Goal: Task Accomplishment & Management: Manage account settings

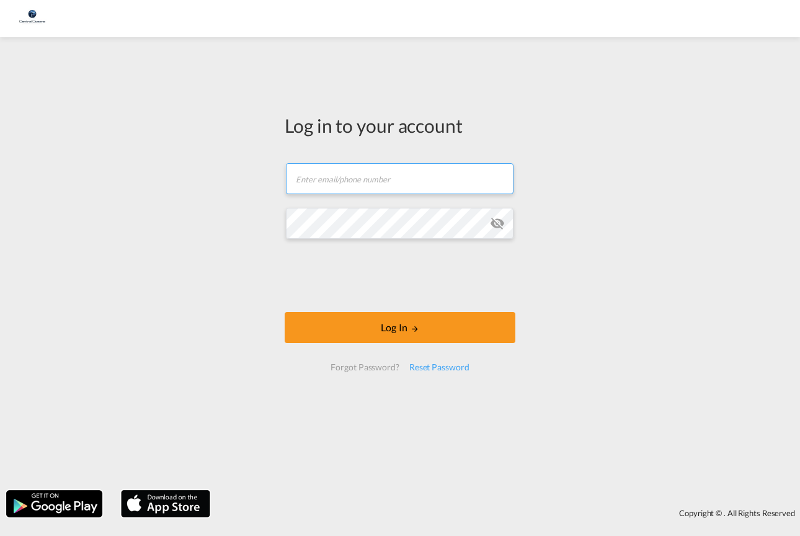
type input "[EMAIL_ADDRESS][DOMAIN_NAME]"
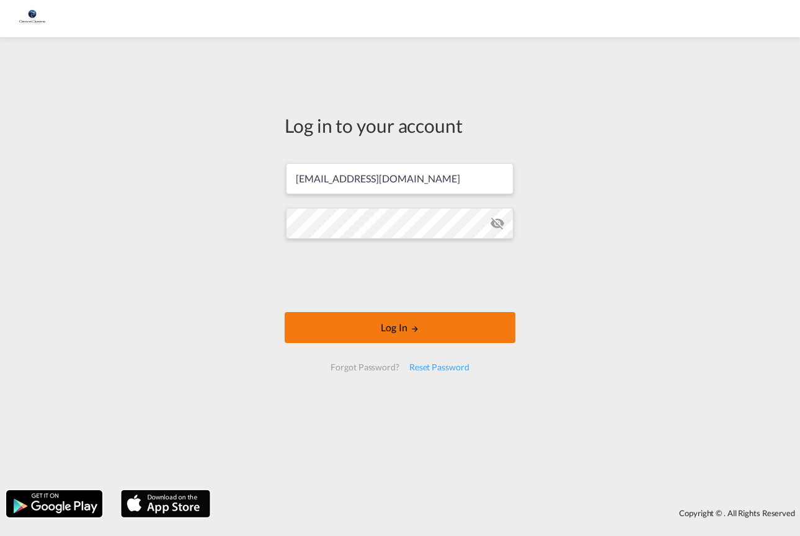
click at [437, 325] on button "Log In" at bounding box center [400, 327] width 231 height 31
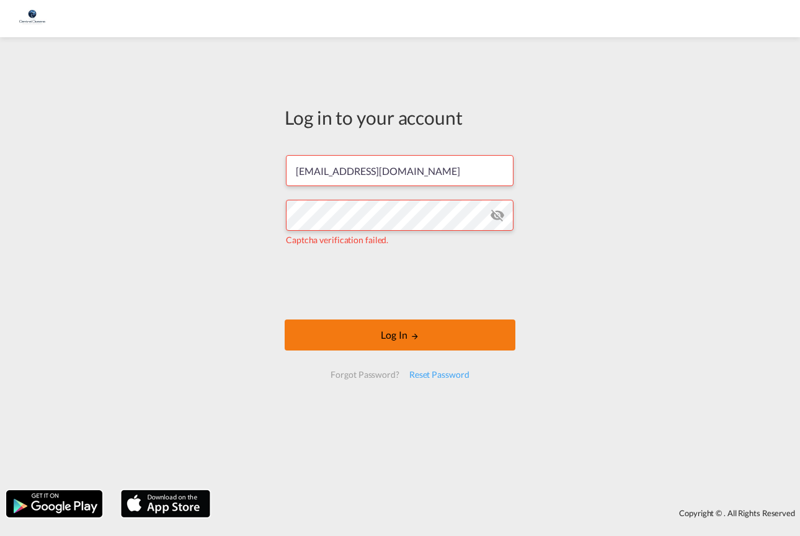
click at [417, 334] on md-icon "LOGIN" at bounding box center [414, 336] width 9 height 9
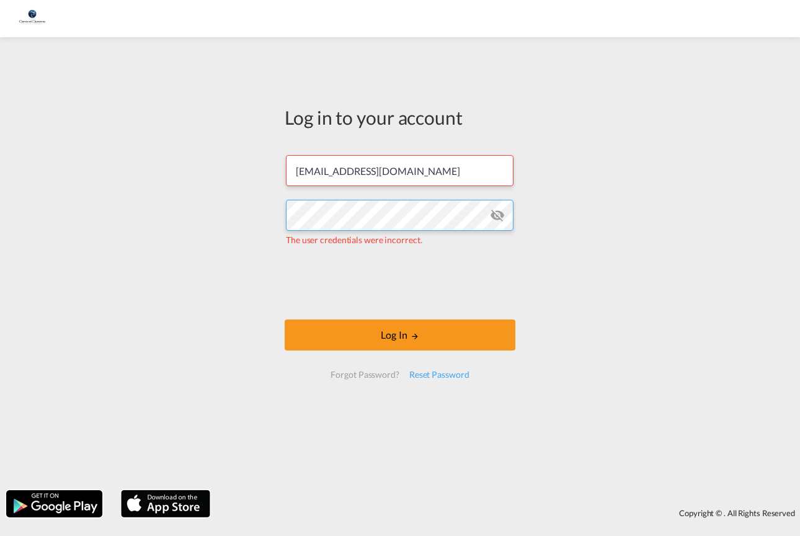
click at [219, 209] on div "Log in to your account hongkong@centraloceans.com The user credentials were inc…" at bounding box center [400, 263] width 800 height 440
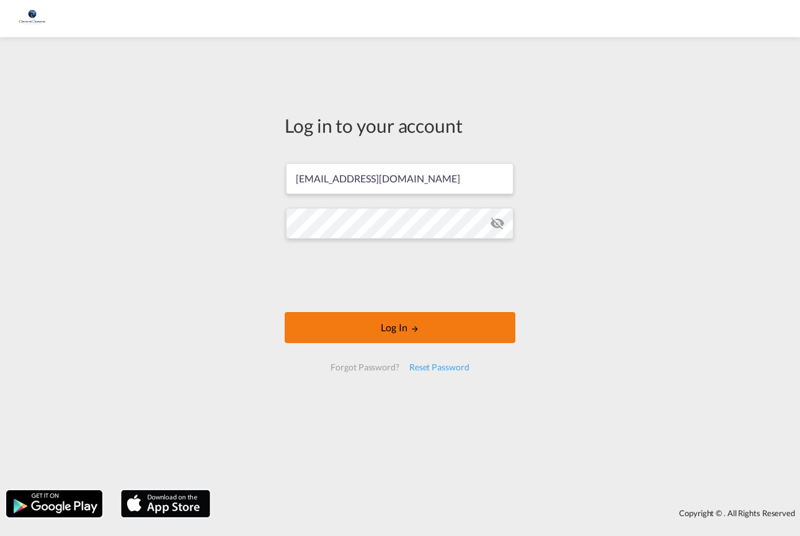
click at [403, 323] on button "Log In" at bounding box center [400, 327] width 231 height 31
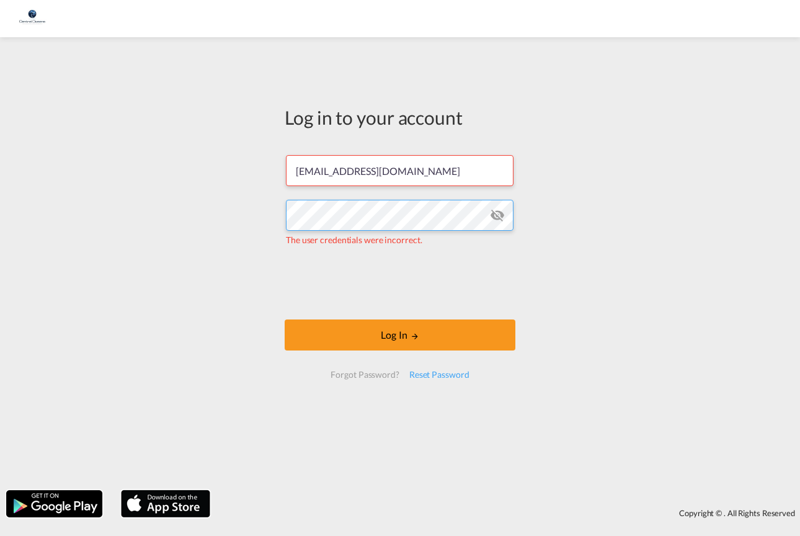
click at [194, 200] on div "Log in to your account hongkong@centraloceans.com The user credentials were inc…" at bounding box center [400, 263] width 800 height 440
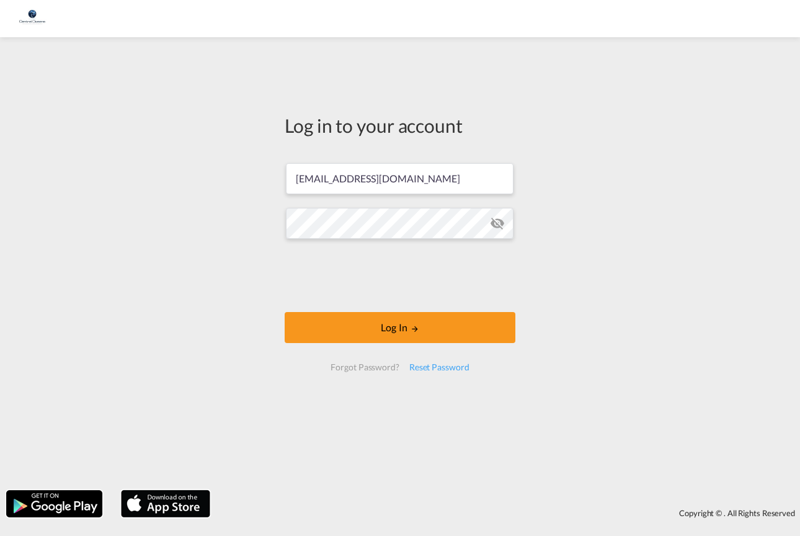
click at [499, 224] on md-icon "icon-eye-off" at bounding box center [497, 223] width 15 height 15
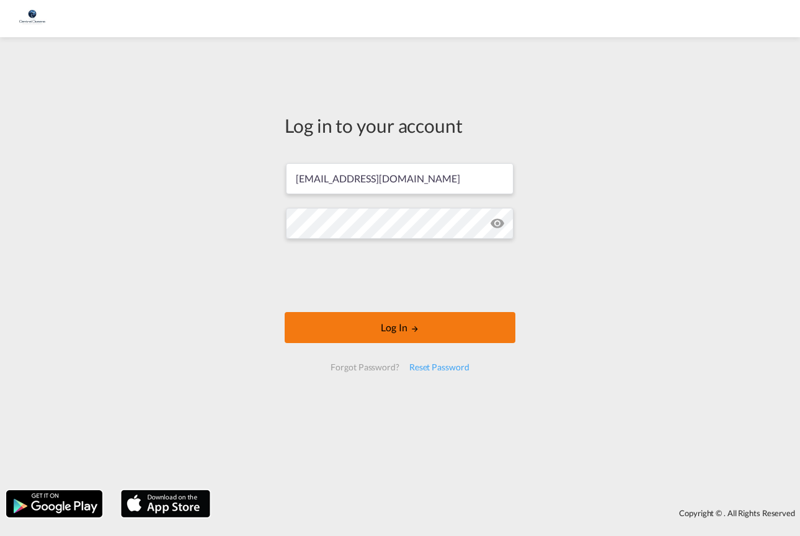
click at [418, 330] on md-icon "LOGIN" at bounding box center [414, 328] width 9 height 9
click at [409, 327] on button "Log In" at bounding box center [400, 327] width 231 height 31
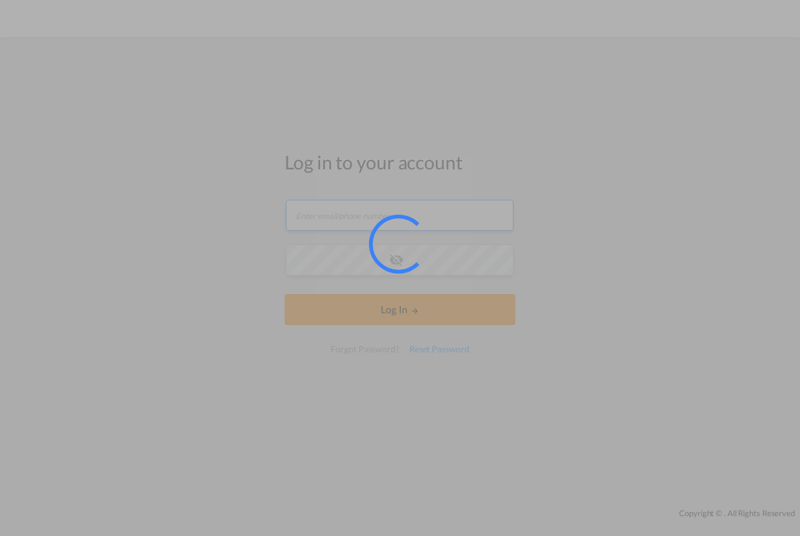
type input "[EMAIL_ADDRESS][DOMAIN_NAME]"
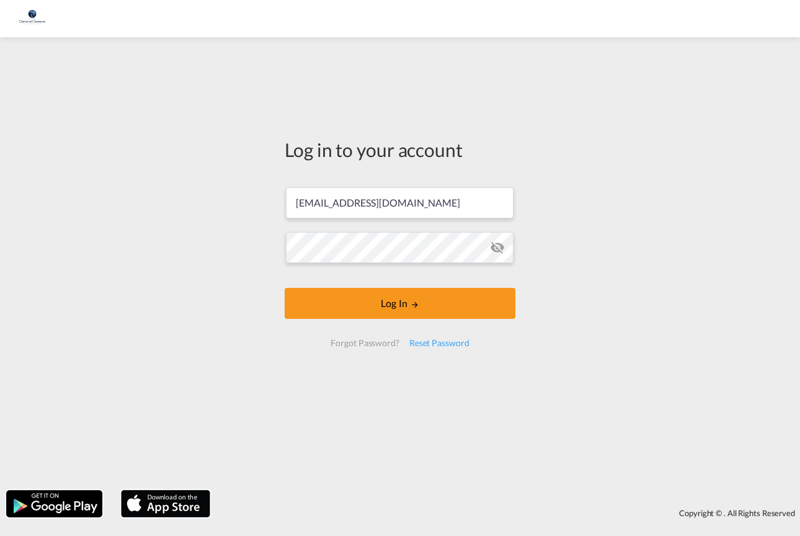
click at [500, 251] on md-icon "icon-eye-off" at bounding box center [497, 247] width 15 height 15
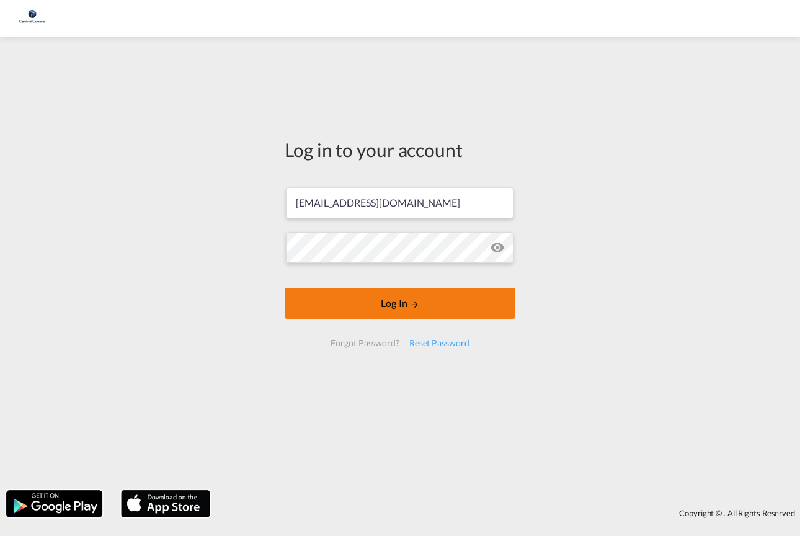
click at [386, 309] on button "Log In" at bounding box center [400, 303] width 231 height 31
click at [396, 301] on button "Log In" at bounding box center [400, 303] width 231 height 31
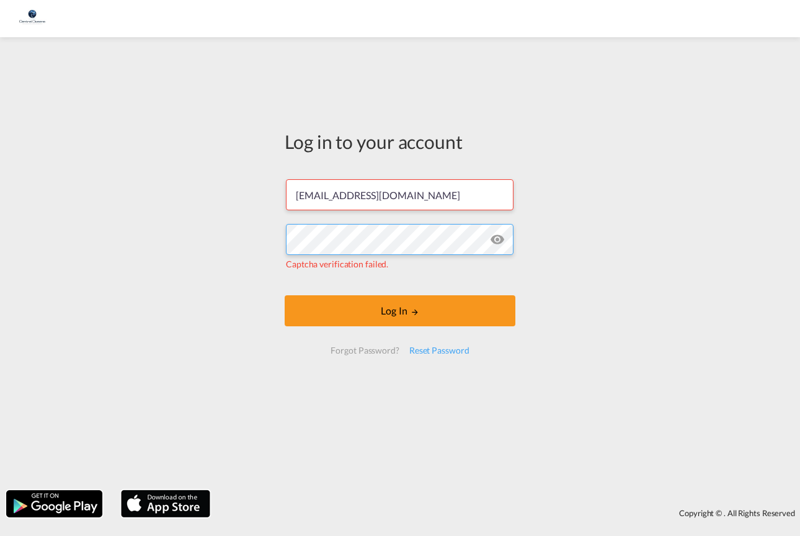
click at [39, 228] on div "Log in to your account [EMAIL_ADDRESS][DOMAIN_NAME] Captcha verification failed…" at bounding box center [400, 263] width 800 height 440
